Goal: Feedback & Contribution: Submit feedback/report problem

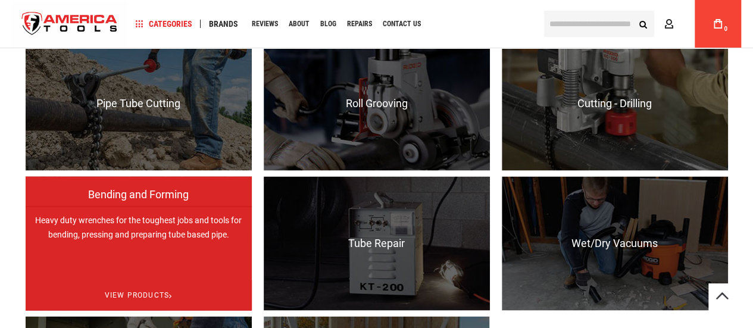
scroll to position [952, 0]
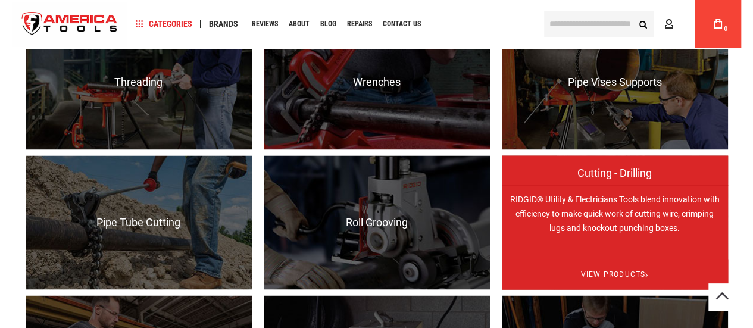
click at [619, 175] on span "Cutting - Drilling" at bounding box center [615, 179] width 226 height 24
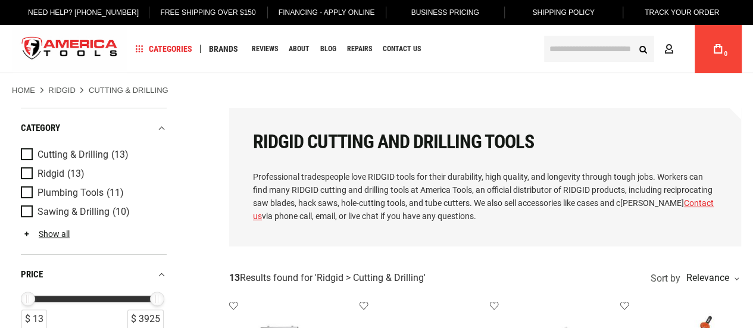
click at [584, 53] on input "text" at bounding box center [599, 49] width 110 height 26
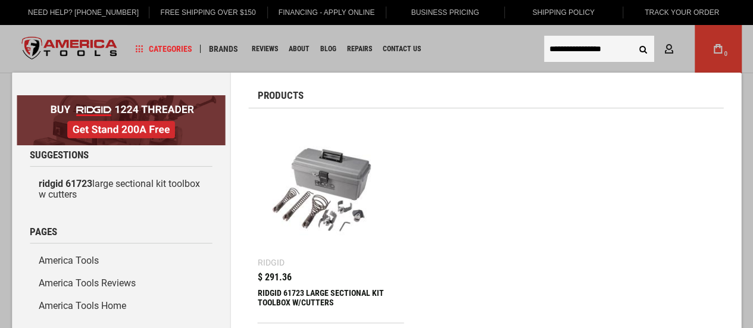
type input "**********"
click at [322, 168] on img at bounding box center [331, 190] width 134 height 134
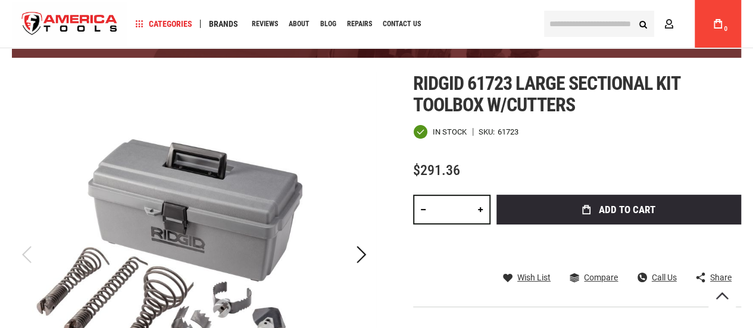
scroll to position [119, 0]
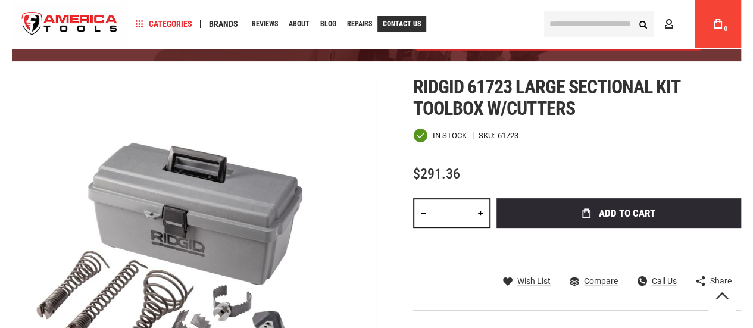
click at [402, 17] on link "Contact Us" at bounding box center [401, 24] width 49 height 16
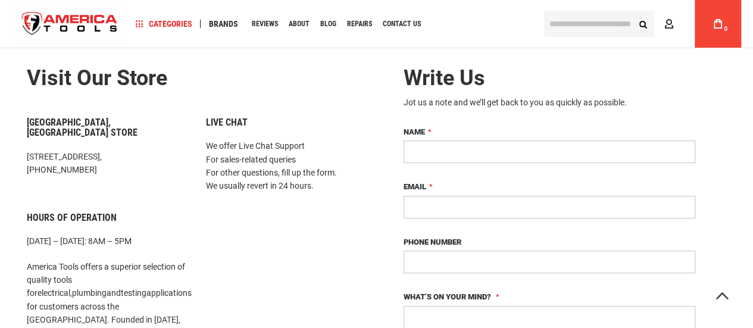
scroll to position [59, 0]
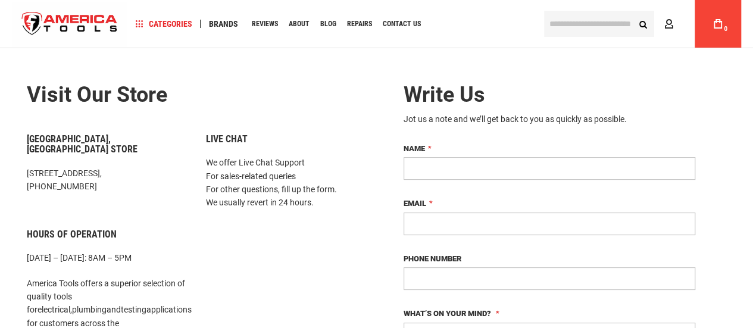
click at [455, 170] on input "Name" at bounding box center [549, 168] width 292 height 23
type input "**********"
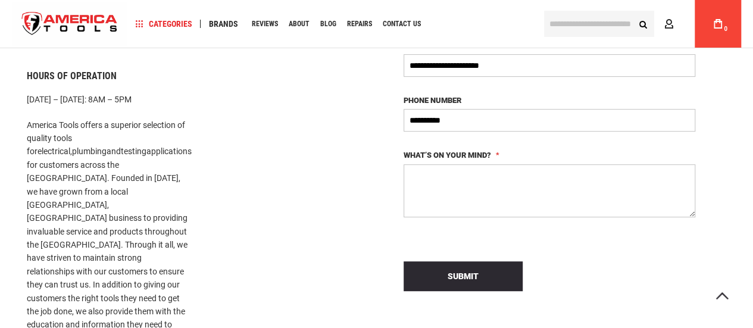
scroll to position [238, 0]
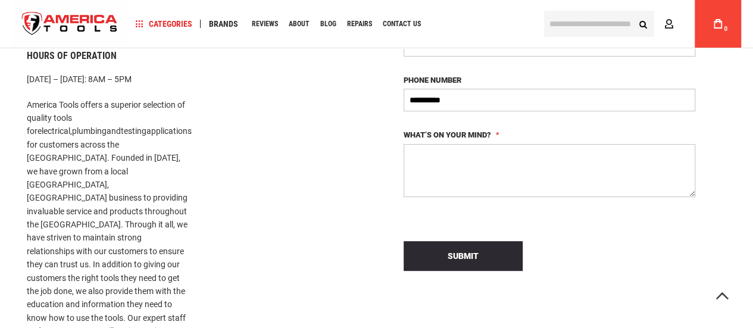
click at [433, 152] on textarea "What’s on your mind?" at bounding box center [549, 170] width 292 height 53
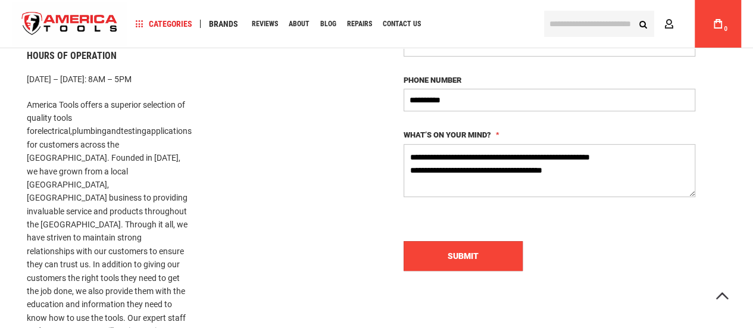
type textarea "**********"
click at [461, 256] on span "Submit" at bounding box center [462, 256] width 31 height 10
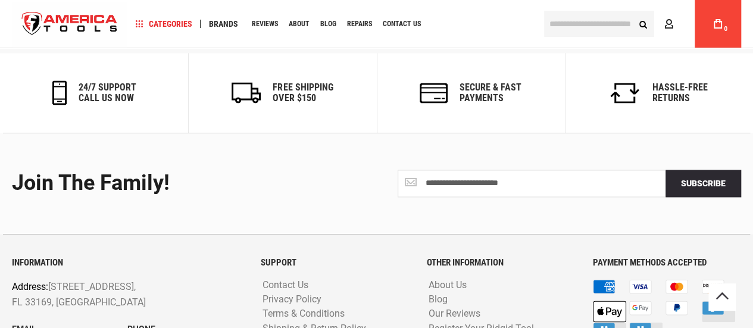
scroll to position [833, 0]
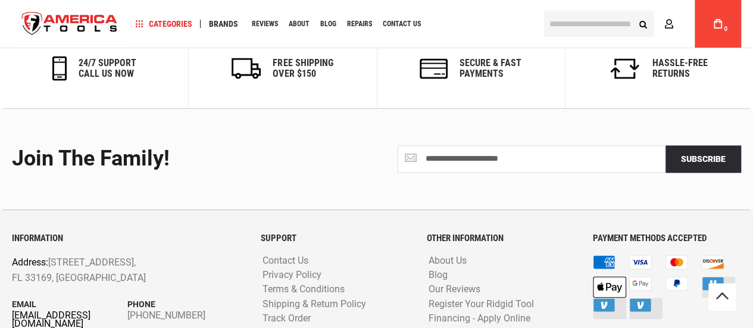
click at [76, 311] on link "[EMAIL_ADDRESS][DOMAIN_NAME]" at bounding box center [69, 319] width 115 height 17
